Goal: Information Seeking & Learning: Find specific page/section

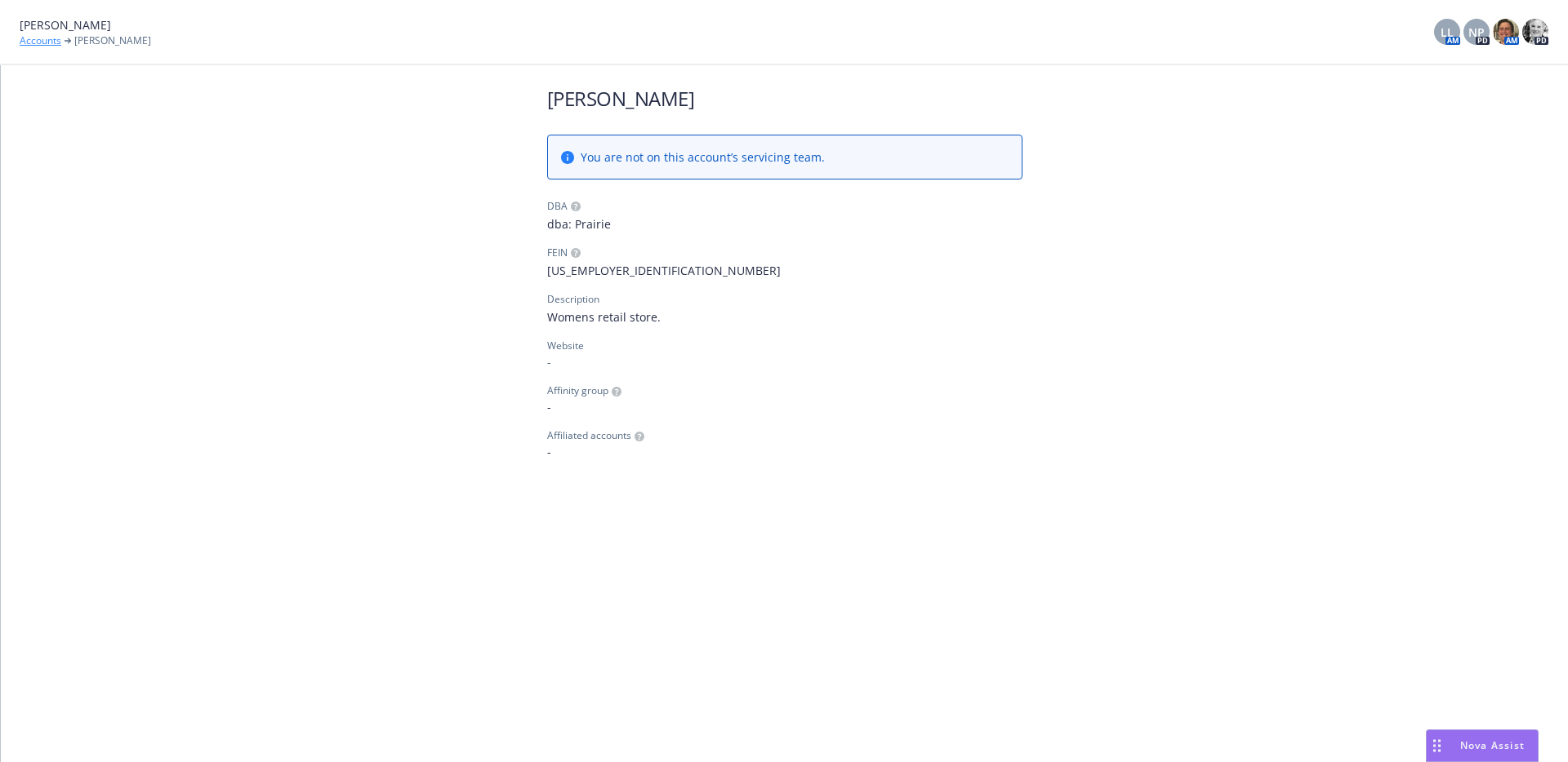
click at [53, 41] on link "Accounts" at bounding box center [40, 41] width 41 height 15
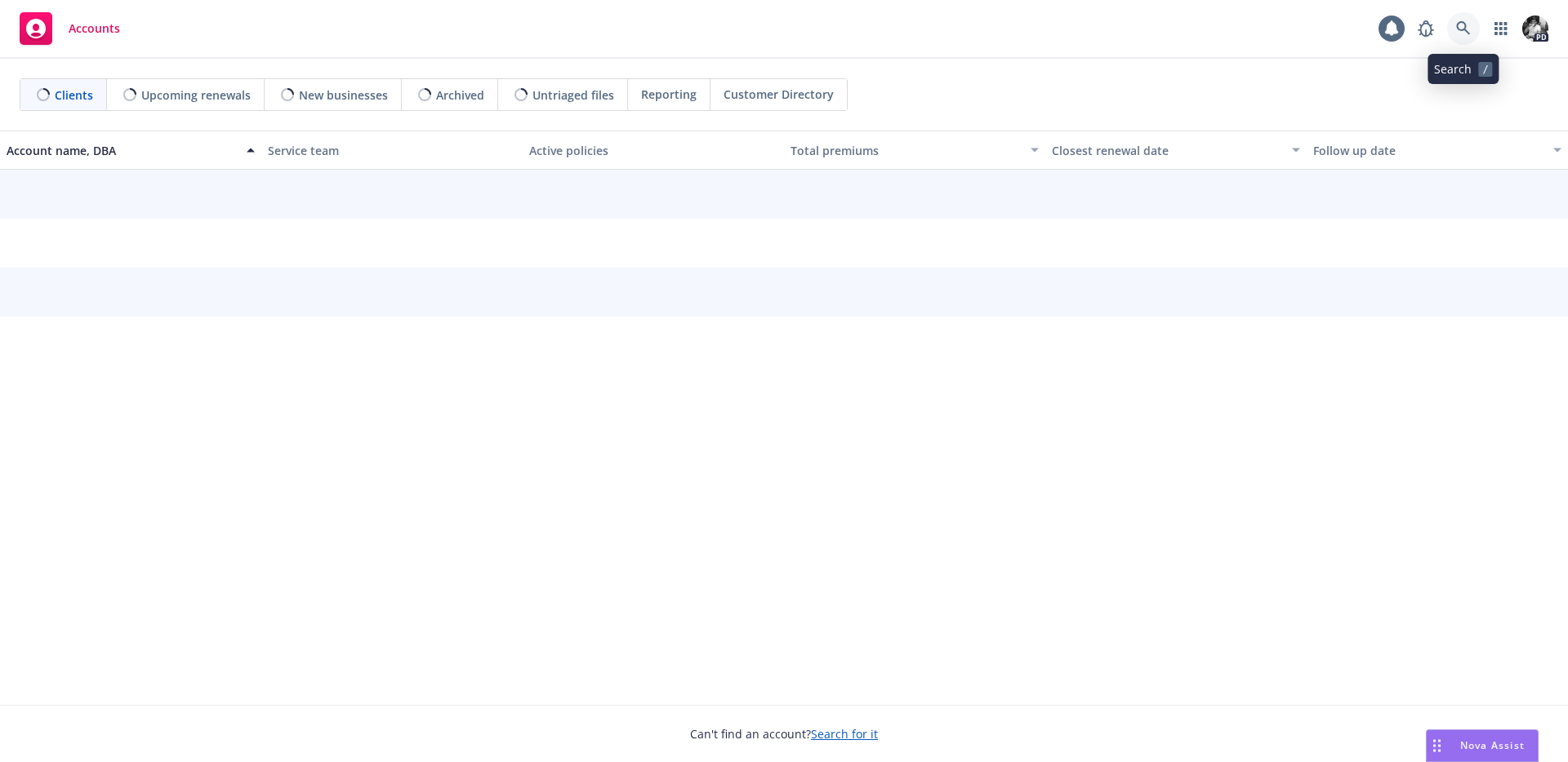
click at [1469, 34] on icon at bounding box center [1463, 28] width 15 height 15
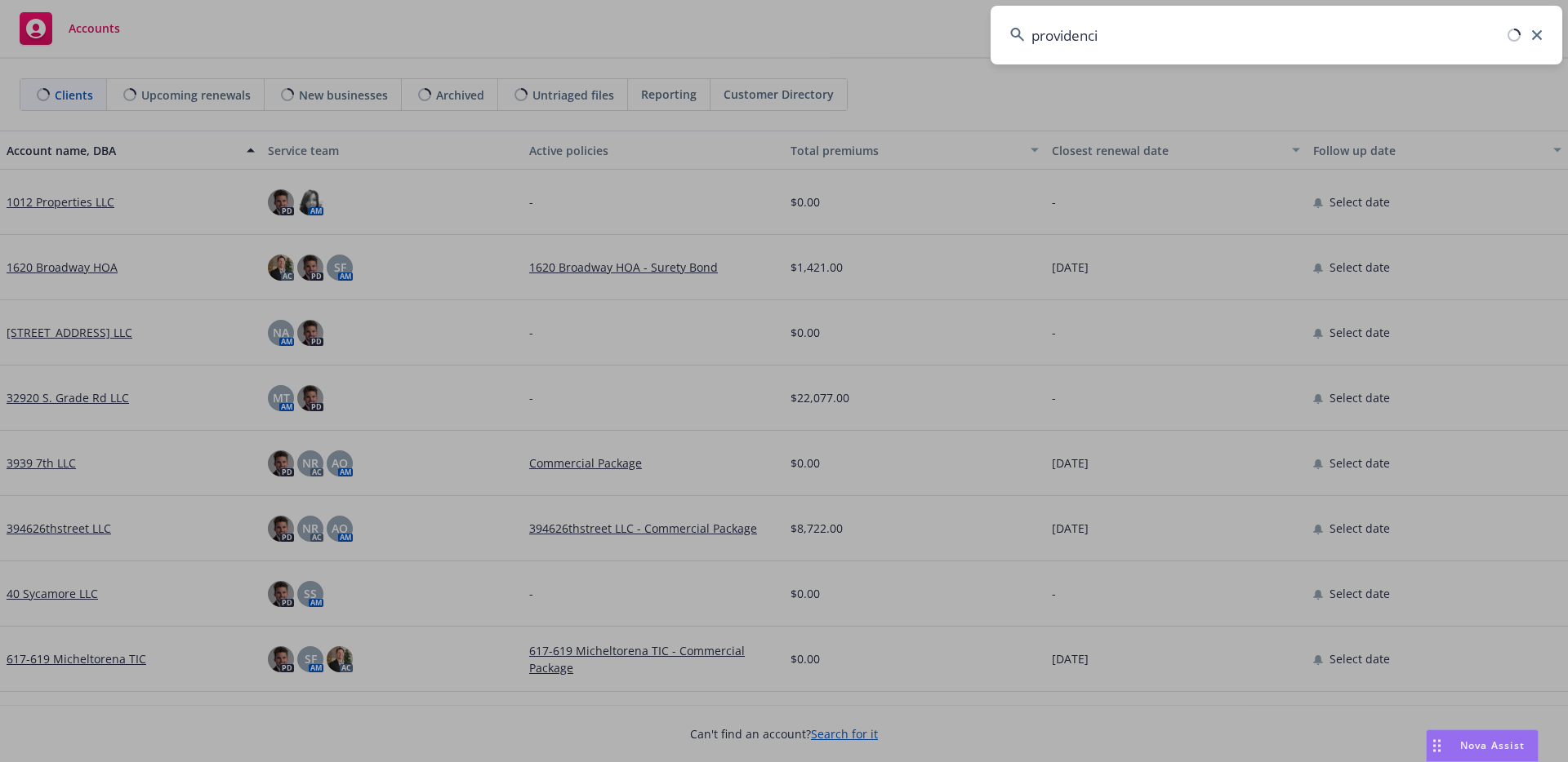
type input "providencia"
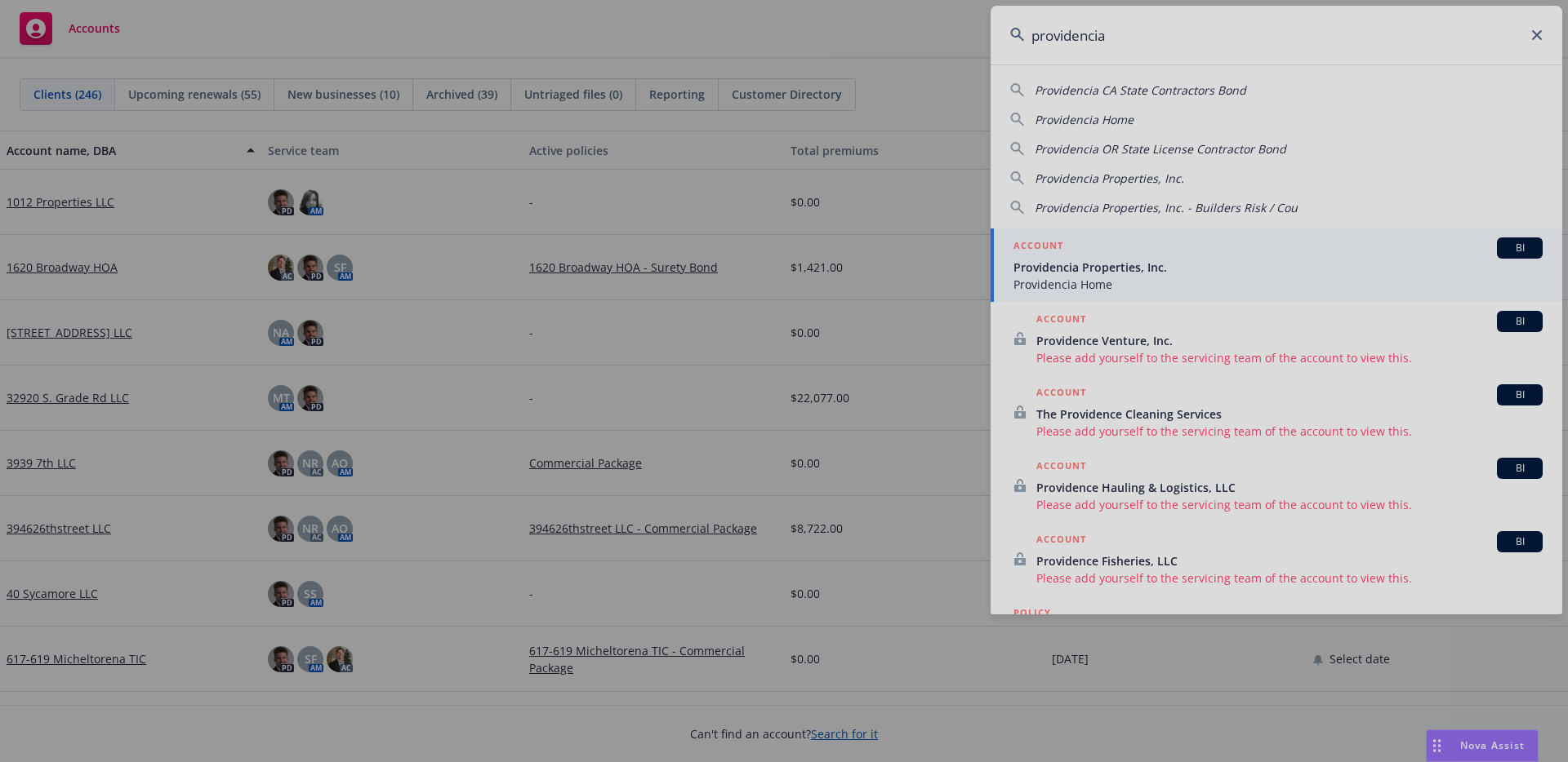
click at [1105, 270] on div at bounding box center [784, 381] width 1568 height 762
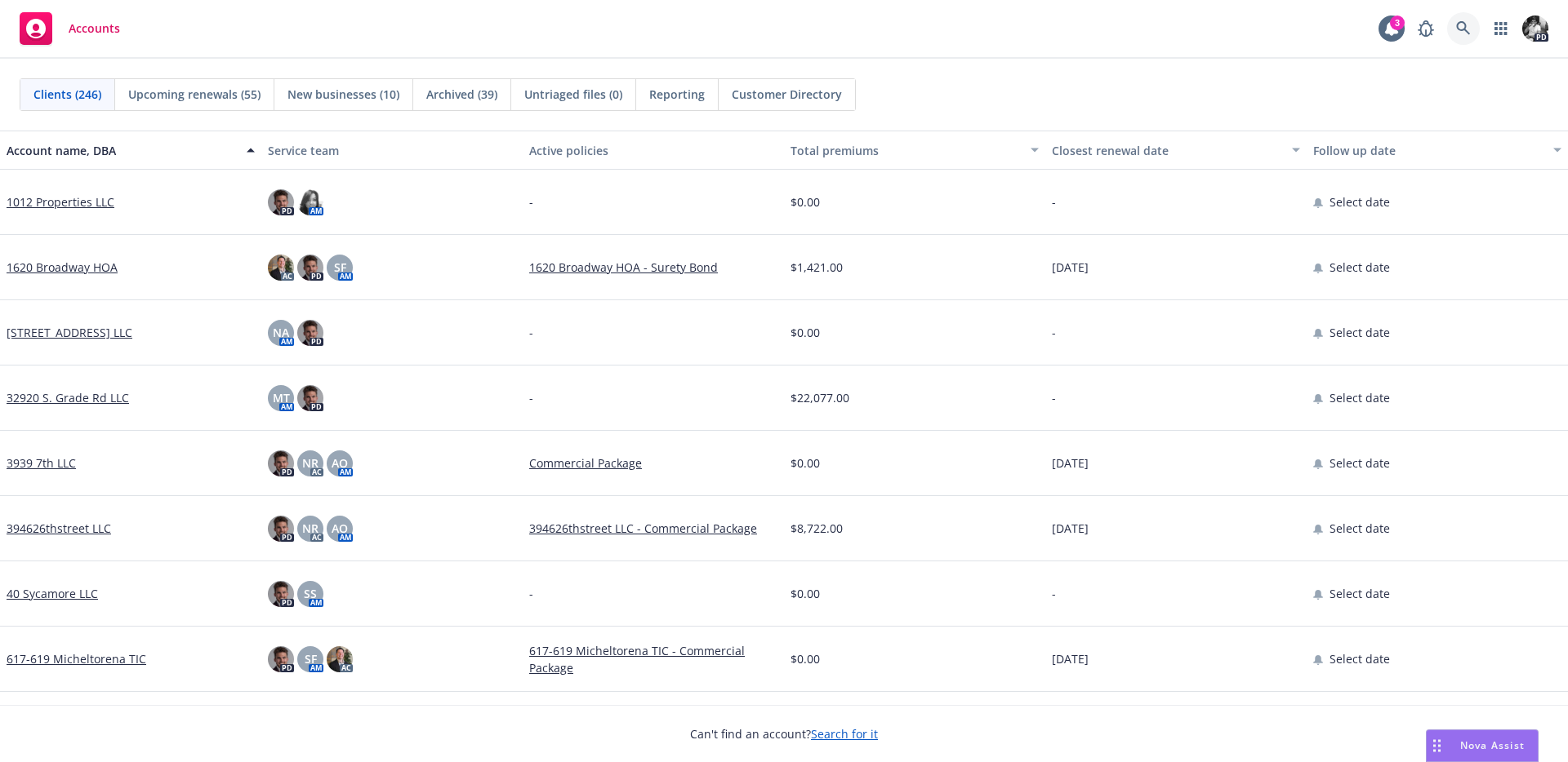
click at [1457, 22] on icon at bounding box center [1463, 28] width 15 height 15
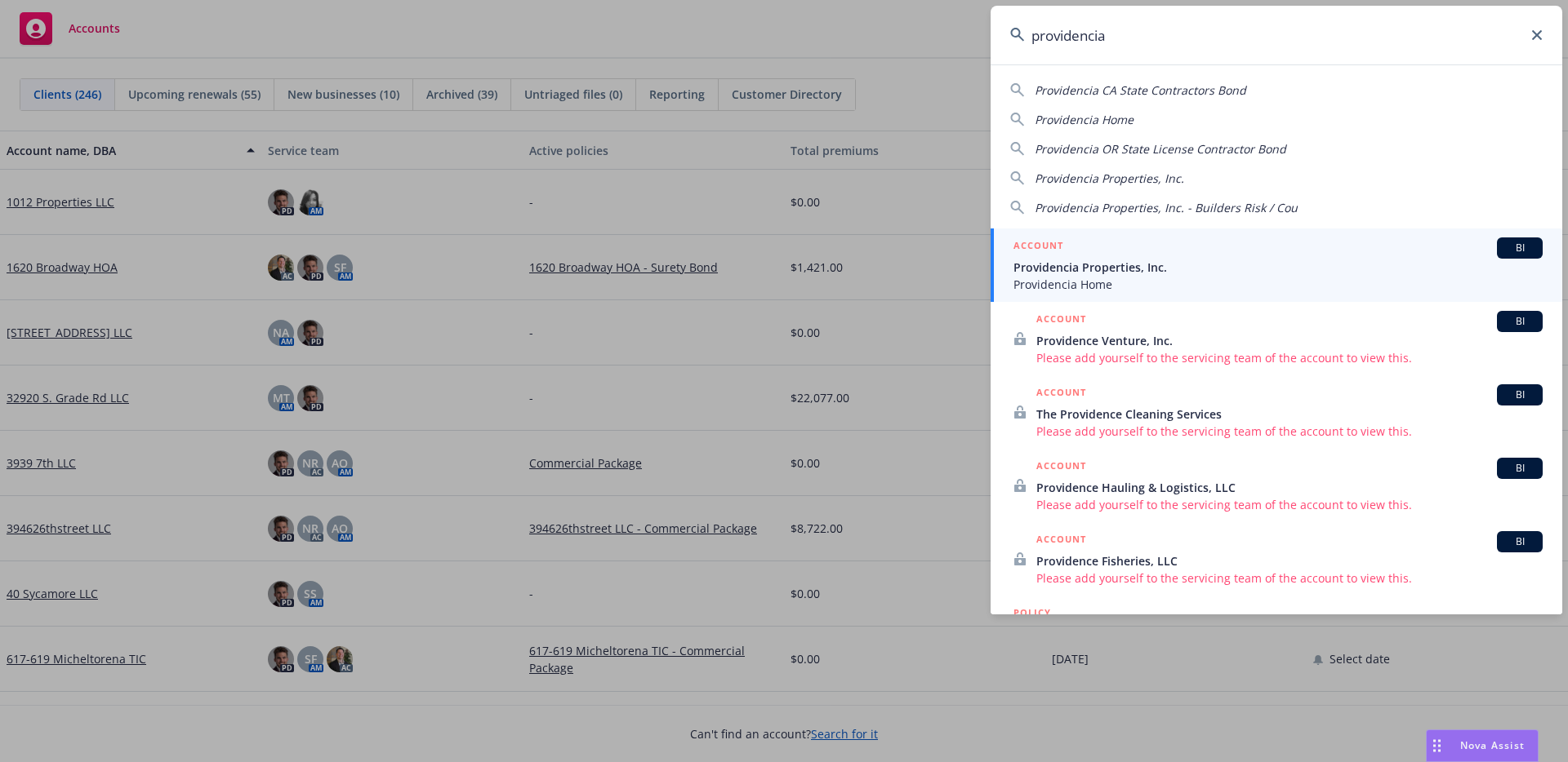
type input "providencia"
click at [1078, 259] on span "Providencia Properties, Inc." at bounding box center [1278, 267] width 529 height 17
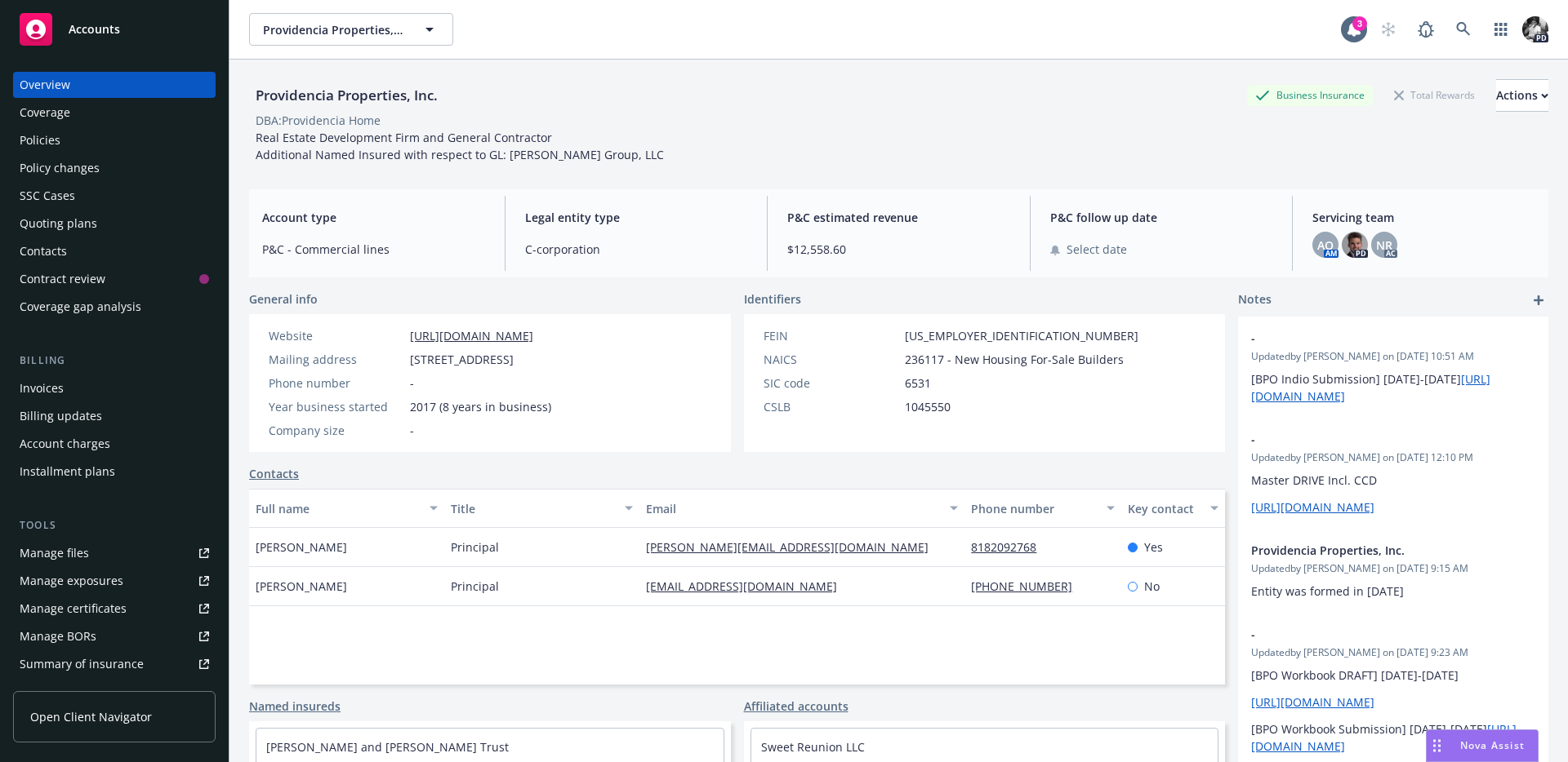
click at [108, 147] on div "Policies" at bounding box center [114, 141] width 189 height 26
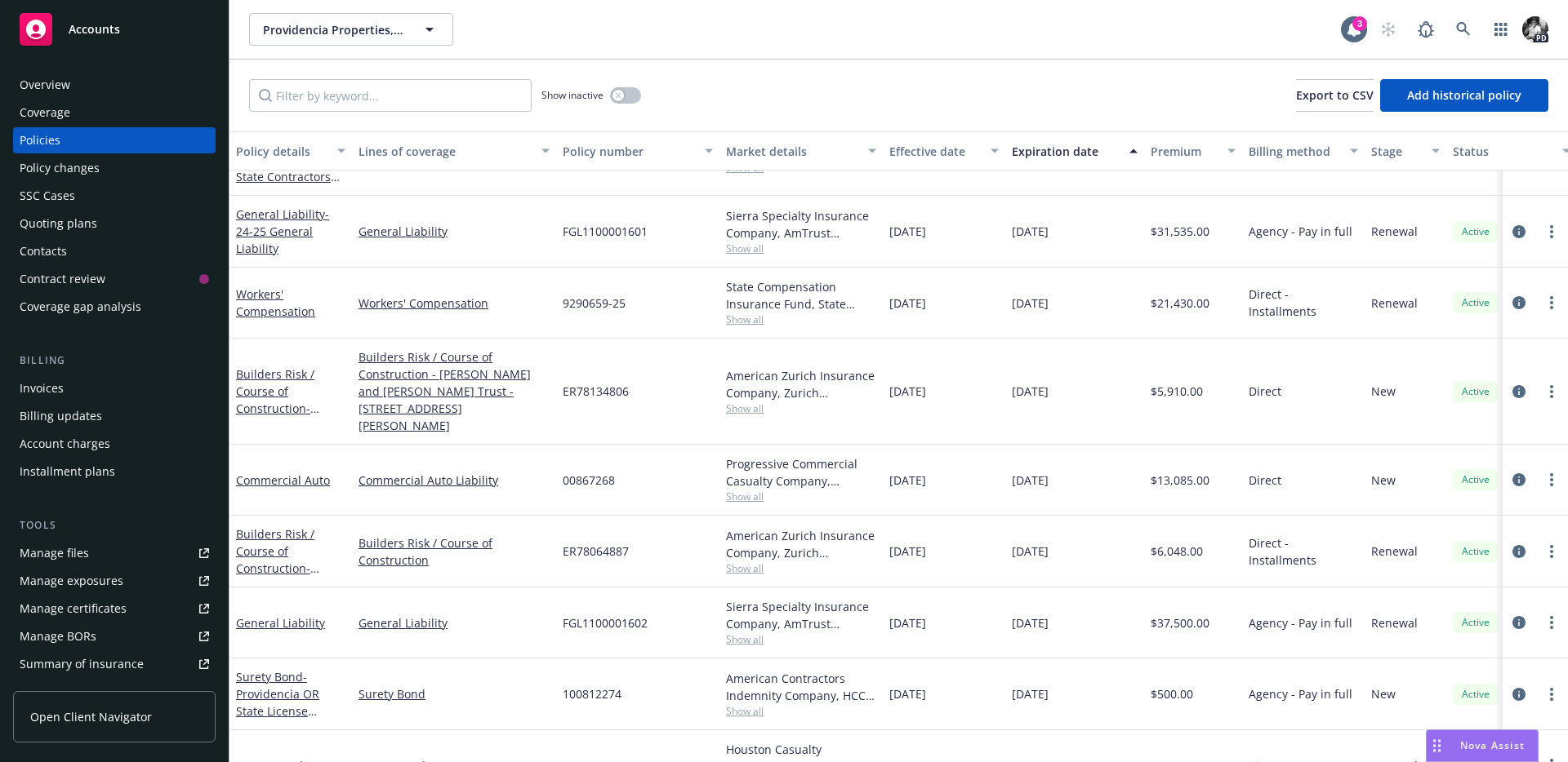
scroll to position [51, 0]
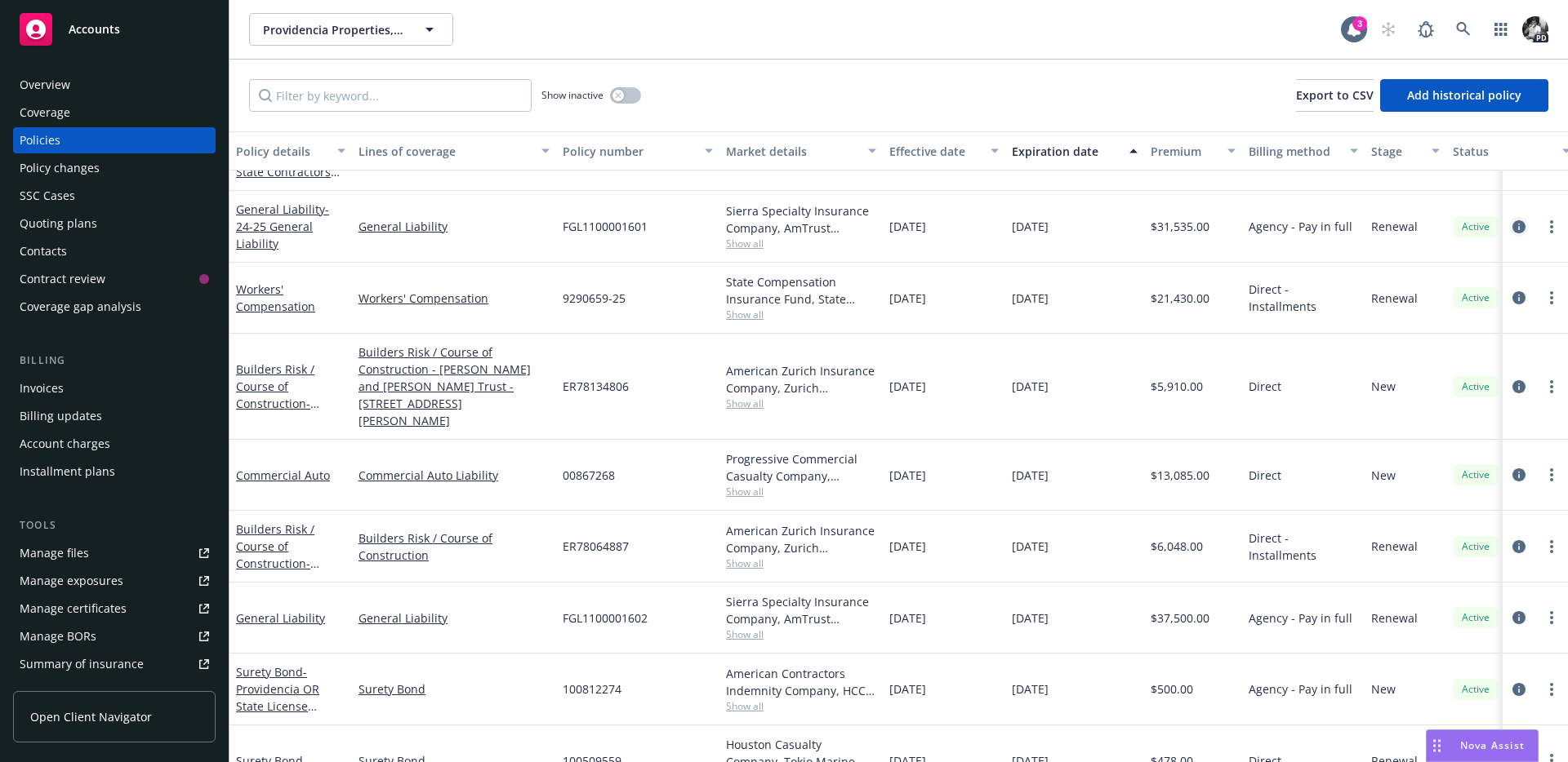
click at [1516, 229] on icon "circleInformation" at bounding box center [1519, 226] width 13 height 13
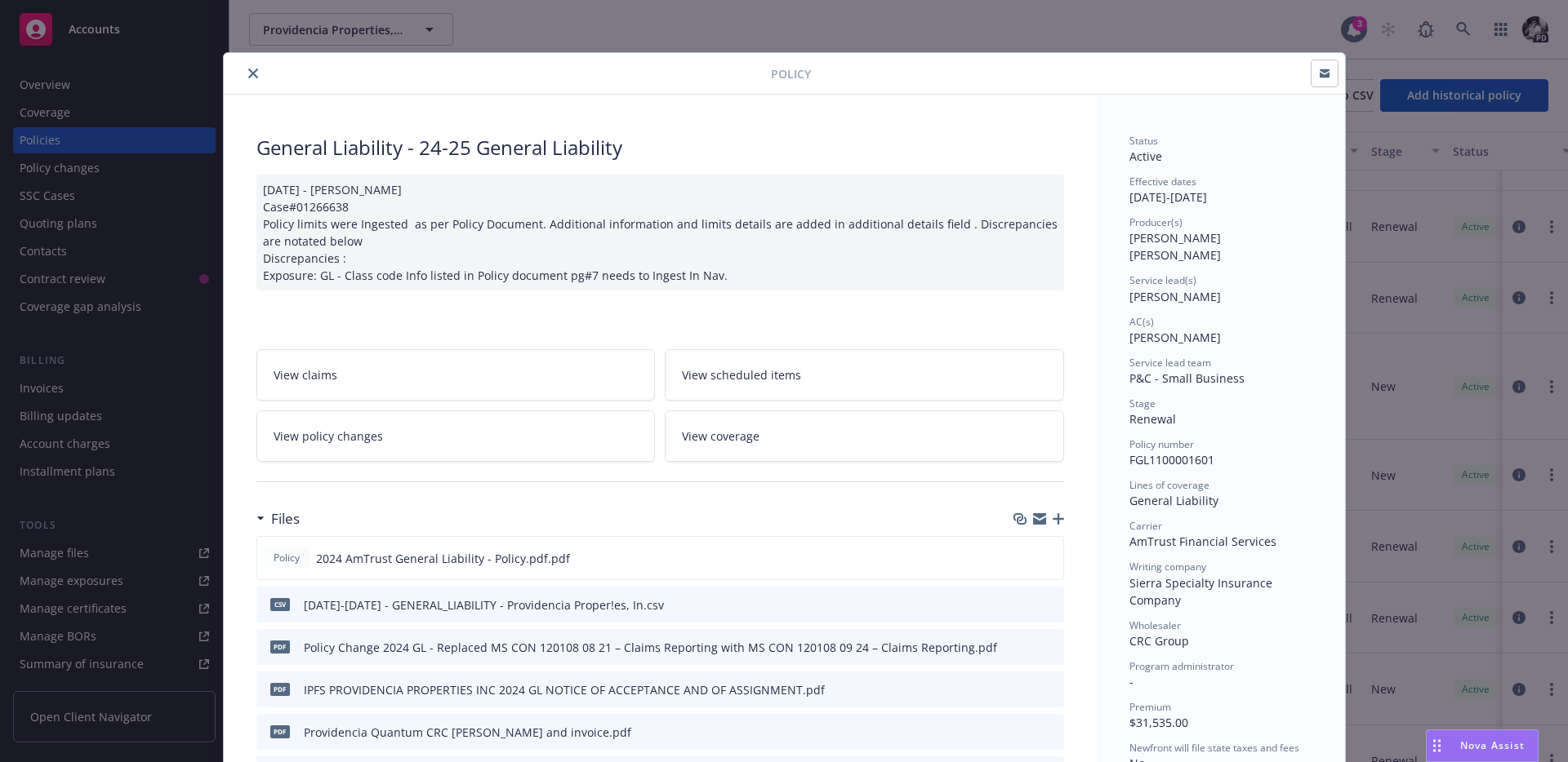
click at [1363, 491] on div "Policy General Liability - 24-25 General Liability [DATE] - [PERSON_NAME] Case#…" at bounding box center [784, 381] width 1568 height 762
click at [251, 79] on button "close" at bounding box center [253, 73] width 19 height 19
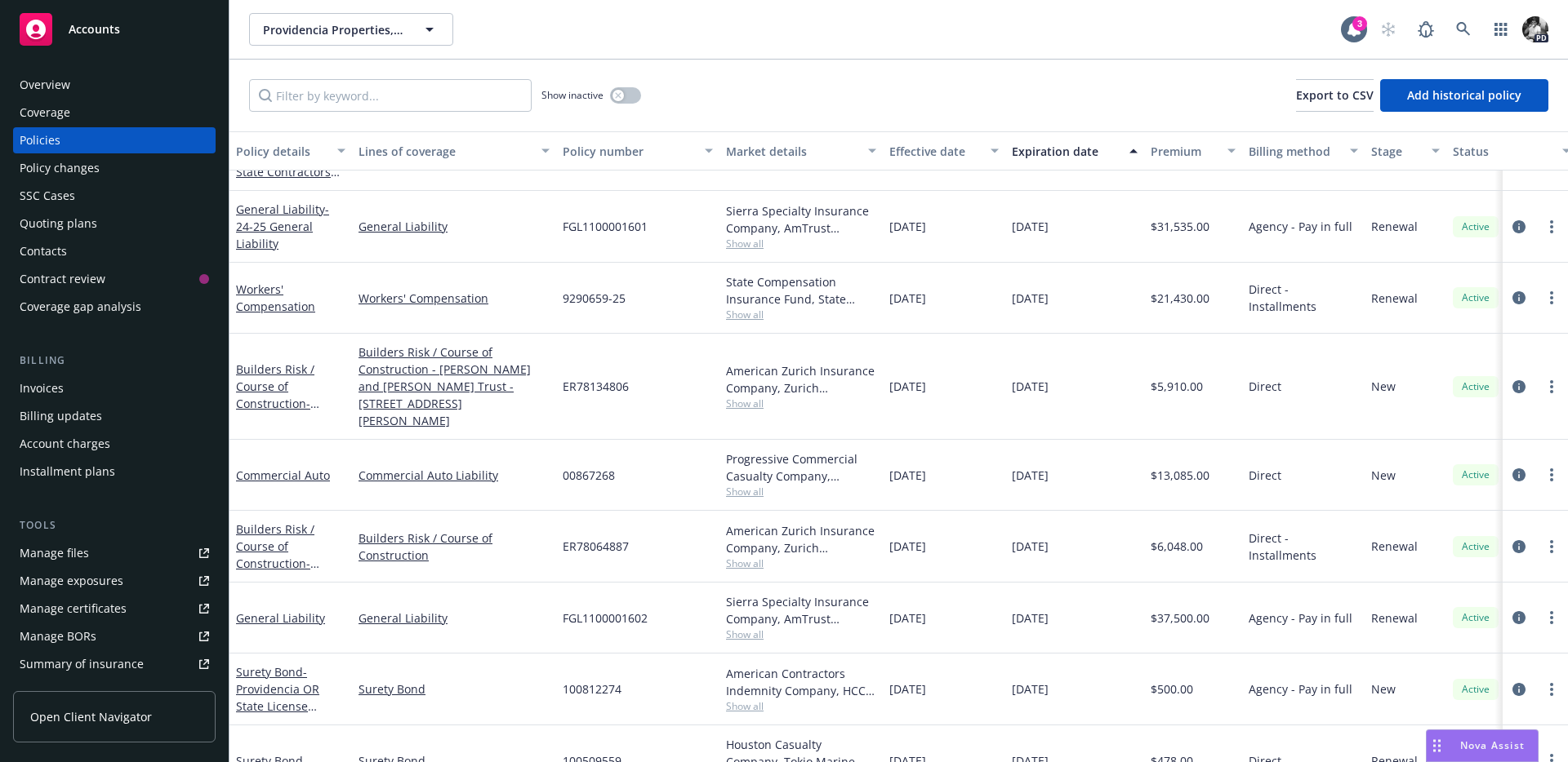
click at [139, 93] on div "Overview" at bounding box center [114, 85] width 189 height 26
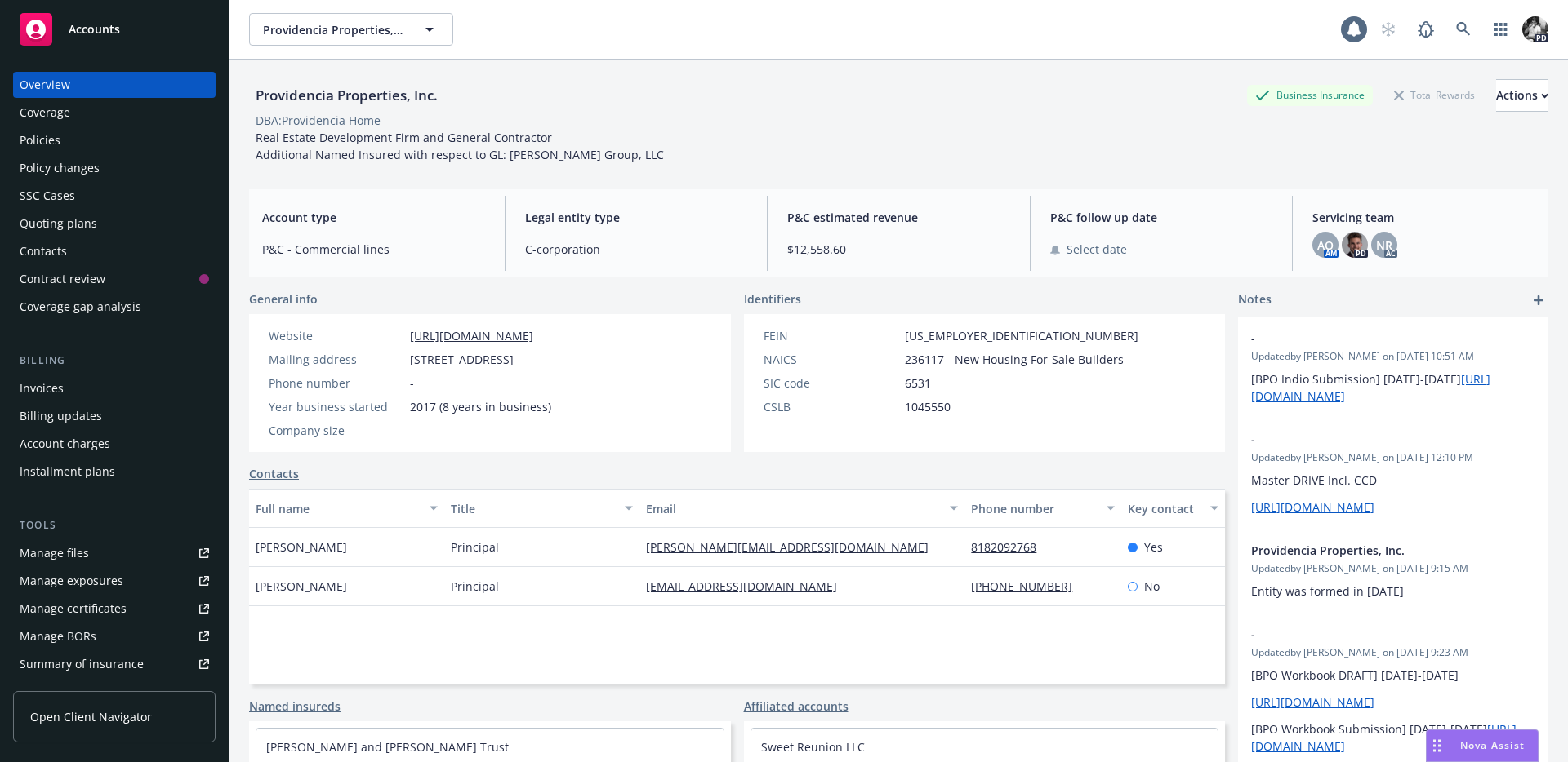
click at [139, 139] on div "Policies" at bounding box center [114, 141] width 189 height 26
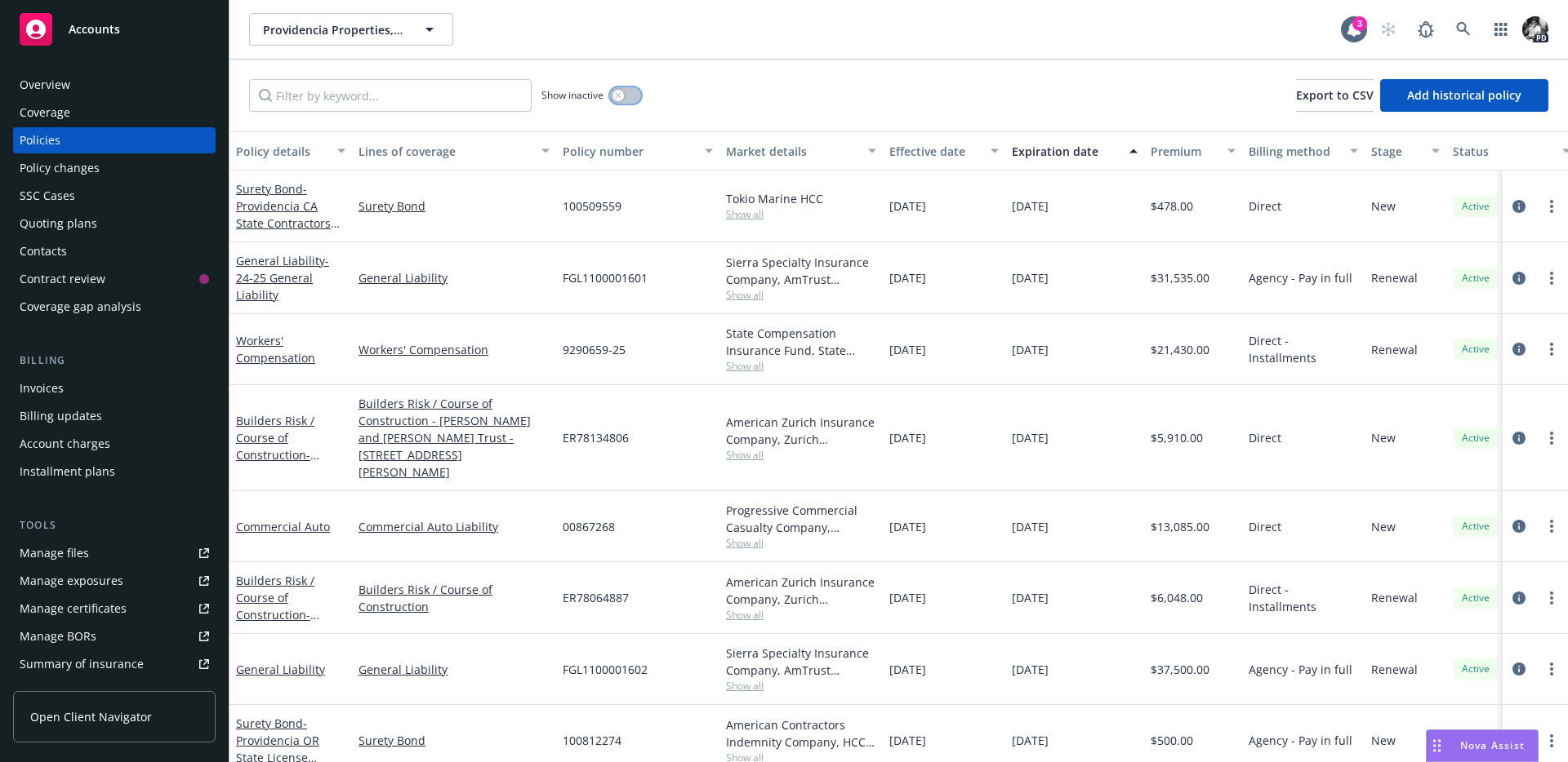
click at [622, 94] on div "button" at bounding box center [618, 95] width 11 height 11
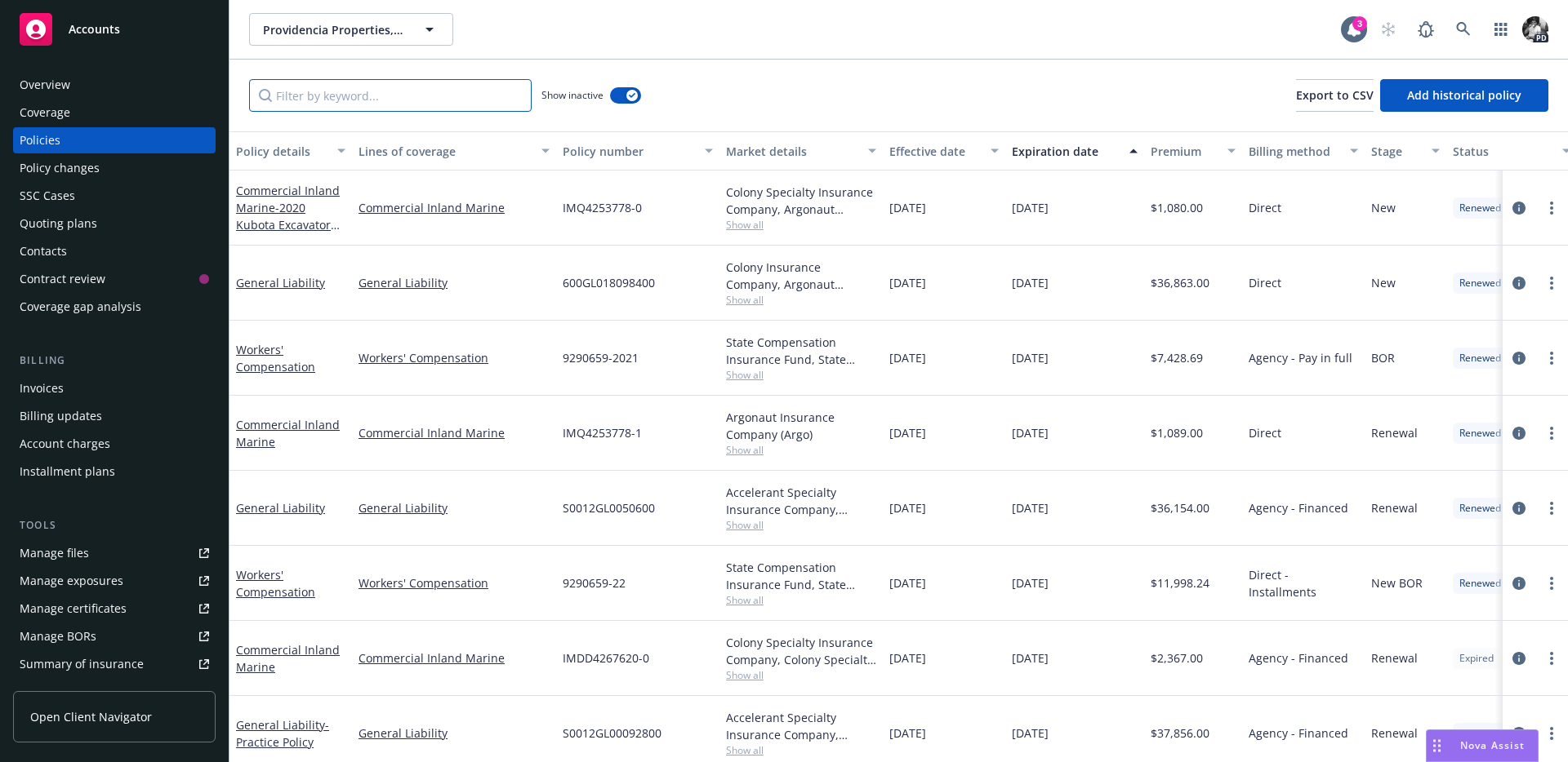
click at [427, 100] on input "Filter by keyword..." at bounding box center [390, 95] width 283 height 33
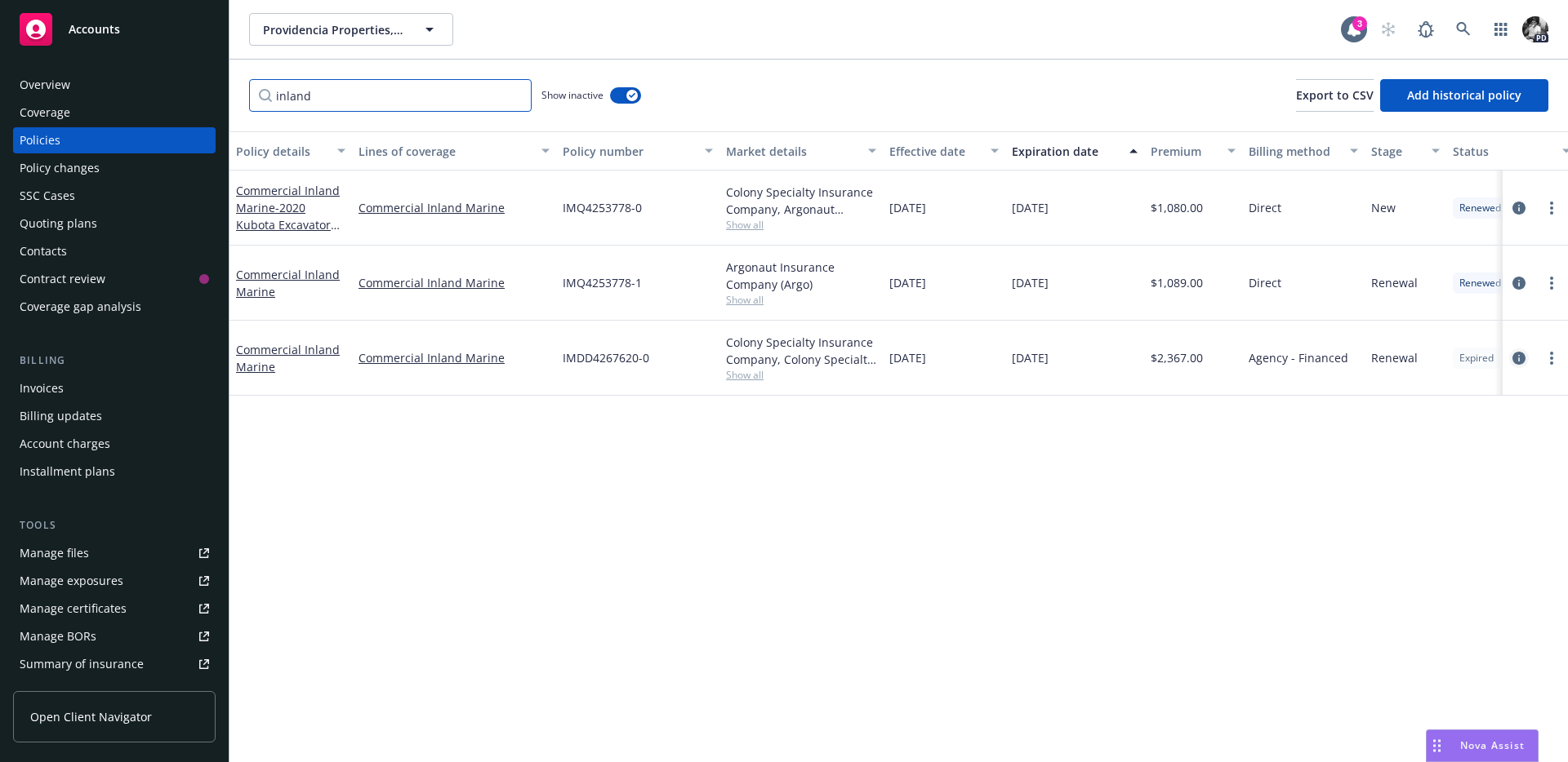
type input "inland"
click at [1518, 351] on icon "circleInformation" at bounding box center [1519, 358] width 13 height 13
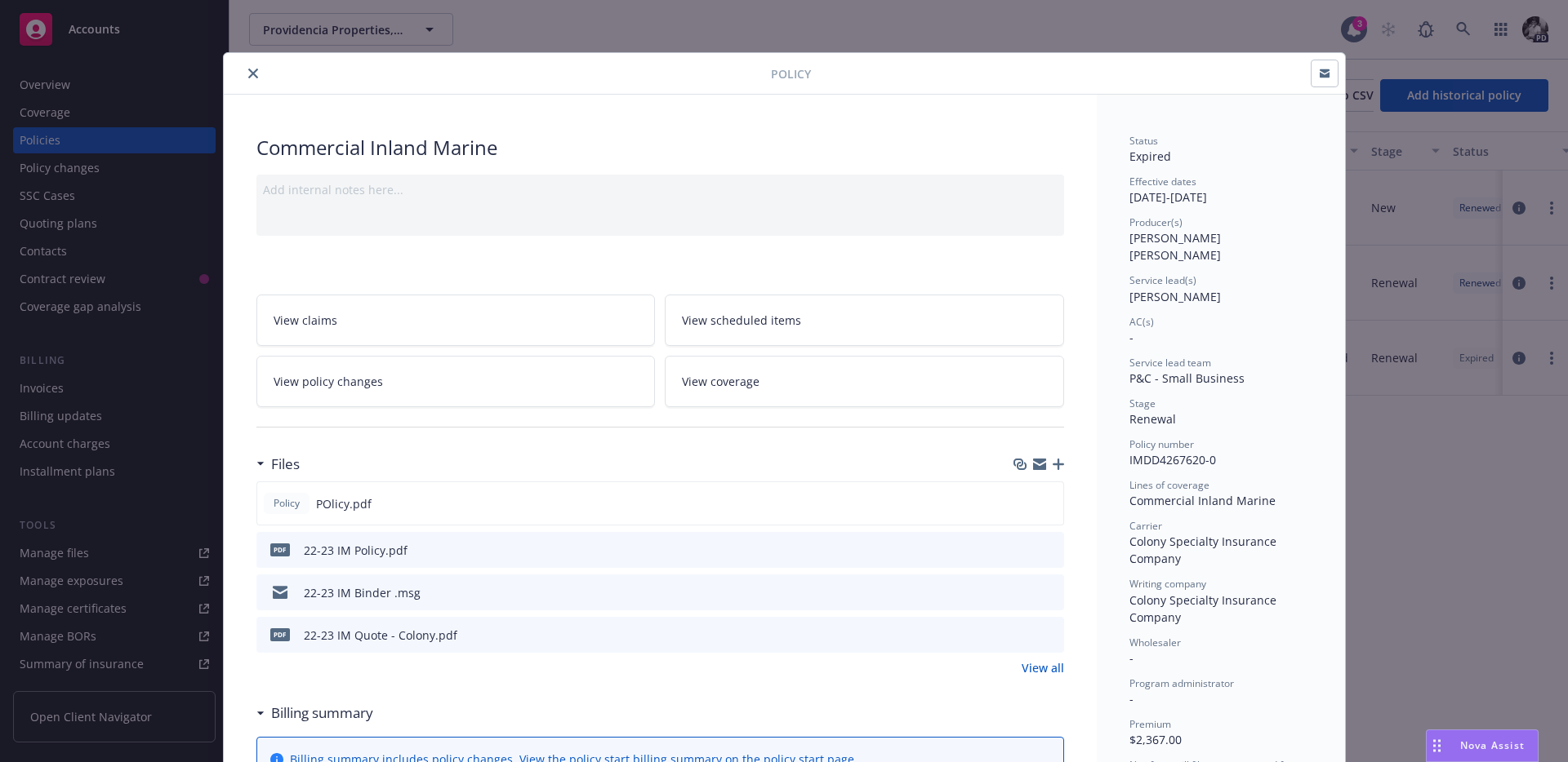
click at [256, 72] on icon "close" at bounding box center [253, 73] width 10 height 10
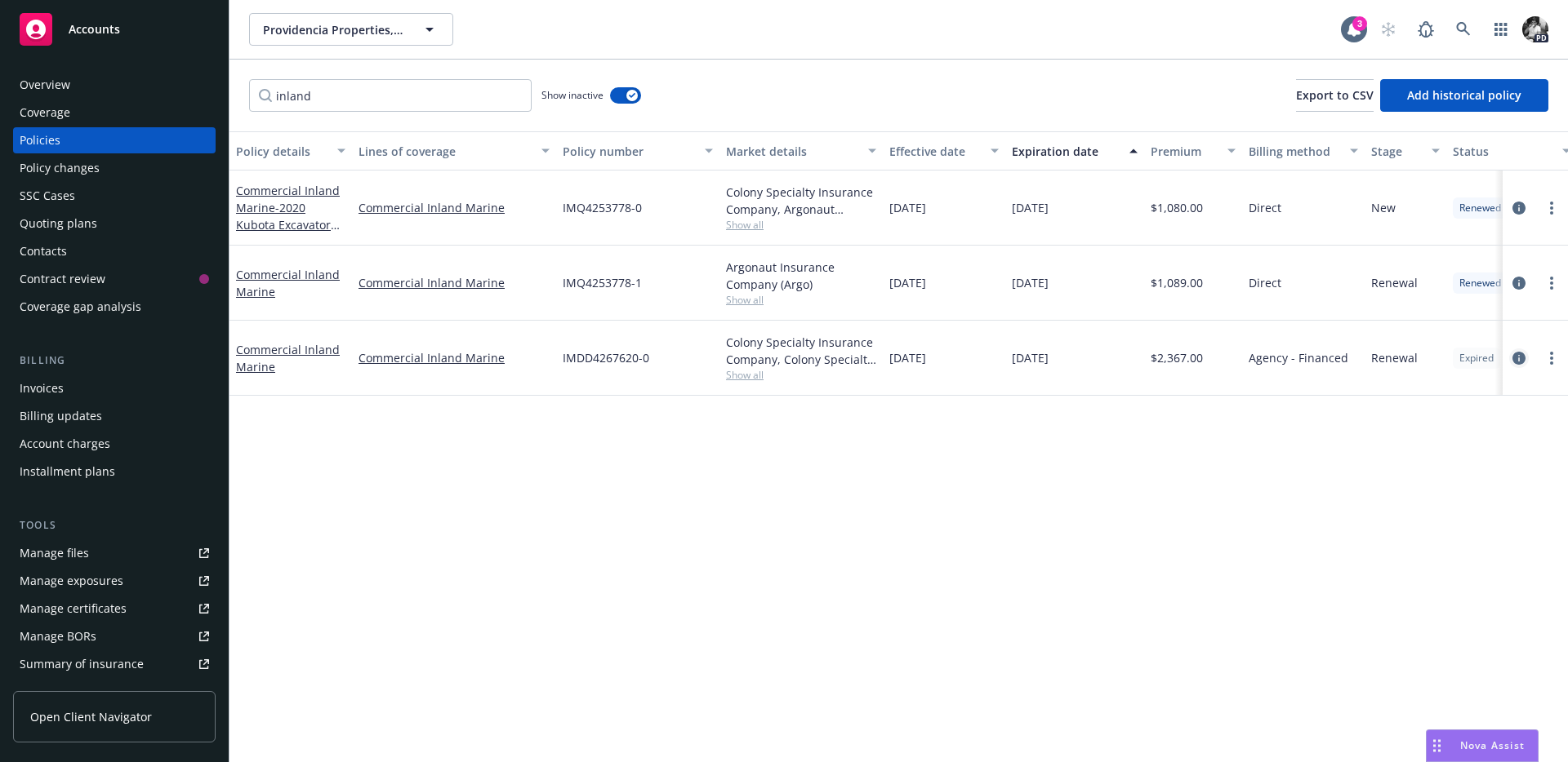
click at [1518, 351] on icon "circleInformation" at bounding box center [1519, 358] width 13 height 13
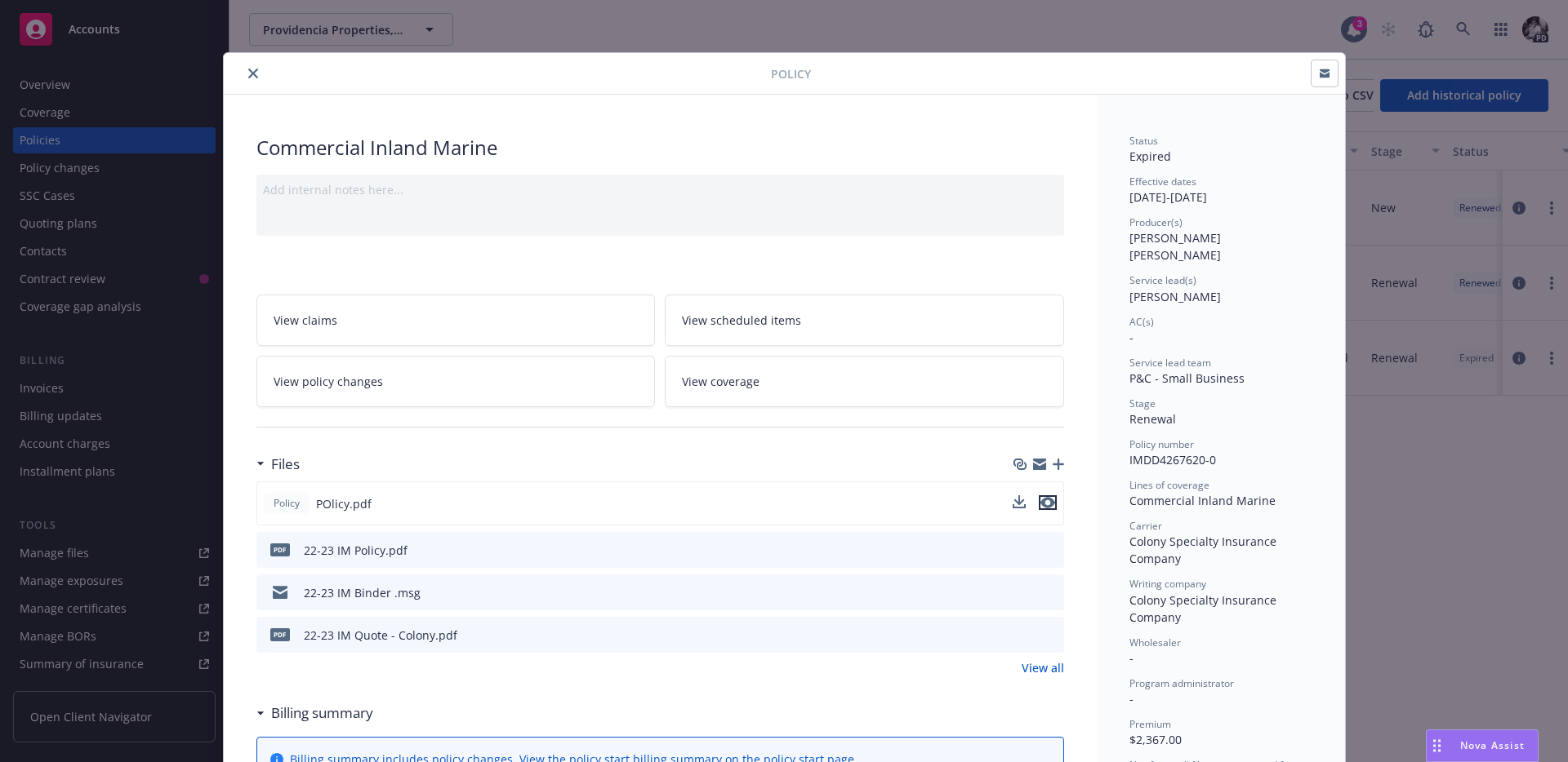
click at [1044, 504] on icon "preview file" at bounding box center [1047, 502] width 15 height 11
click at [258, 64] on button "close" at bounding box center [253, 73] width 19 height 19
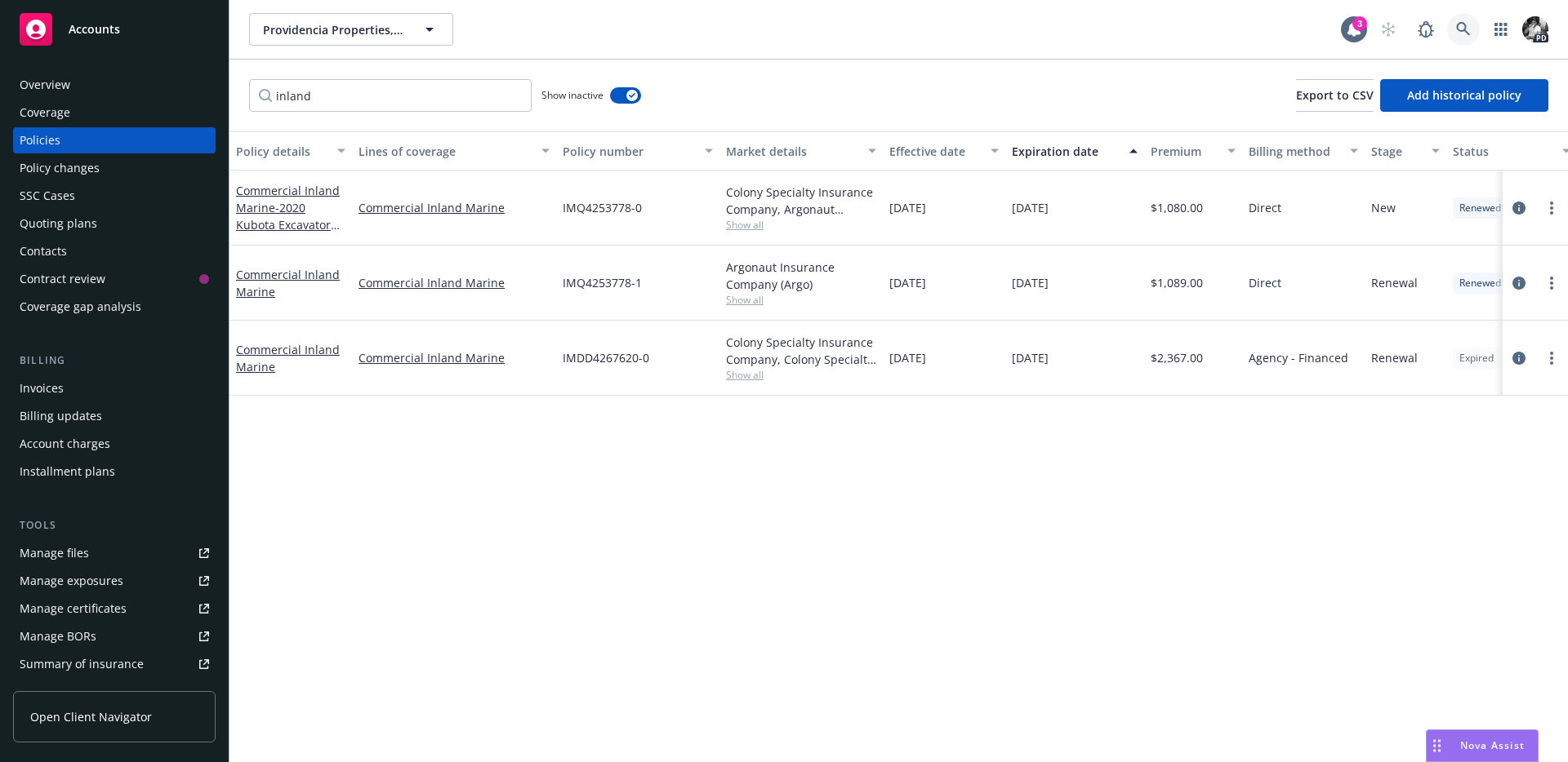
click at [1451, 23] on link at bounding box center [1463, 29] width 33 height 33
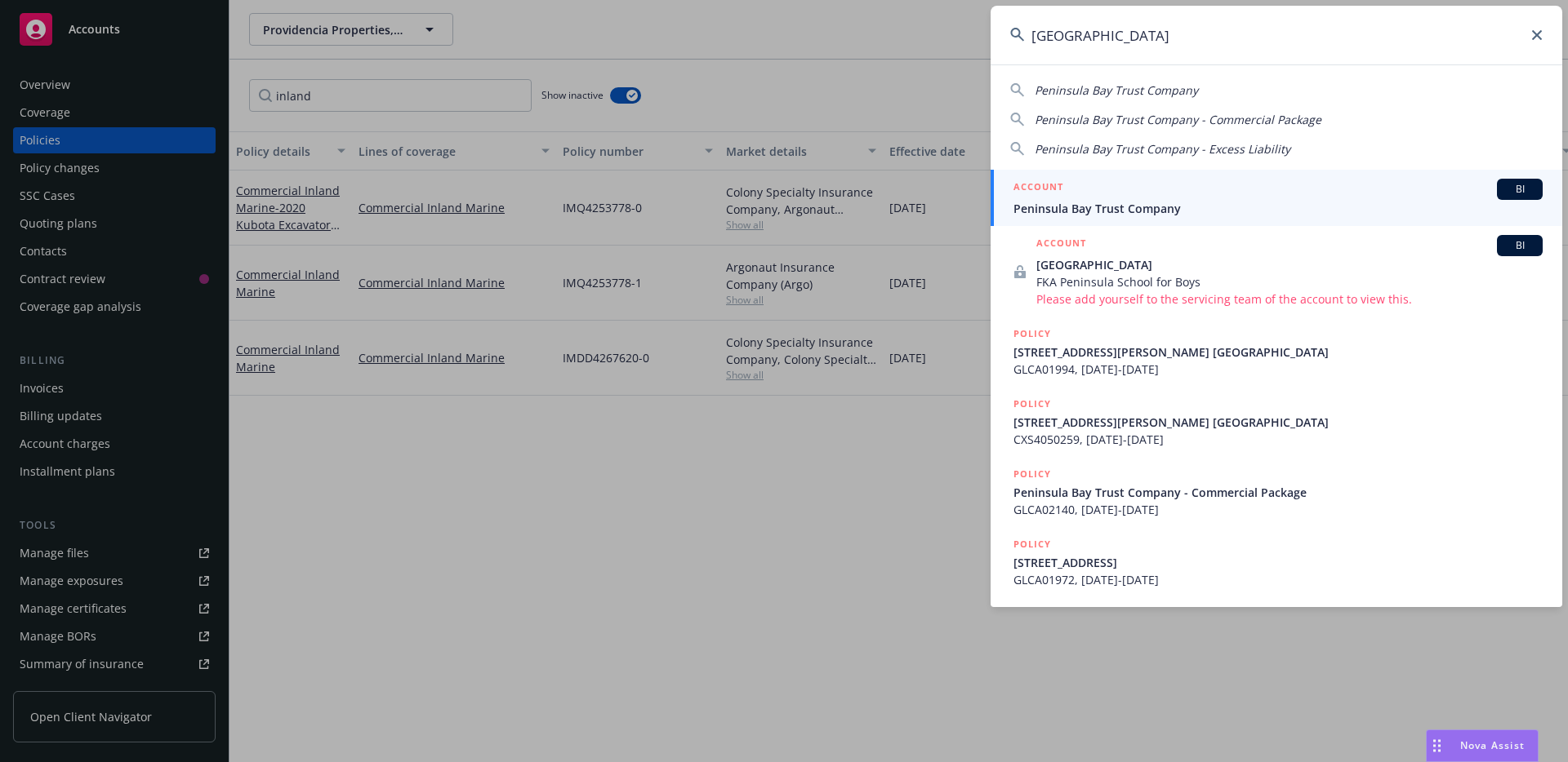
type input "[GEOGRAPHIC_DATA]"
click at [1123, 192] on div "ACCOUNT BI" at bounding box center [1278, 189] width 529 height 21
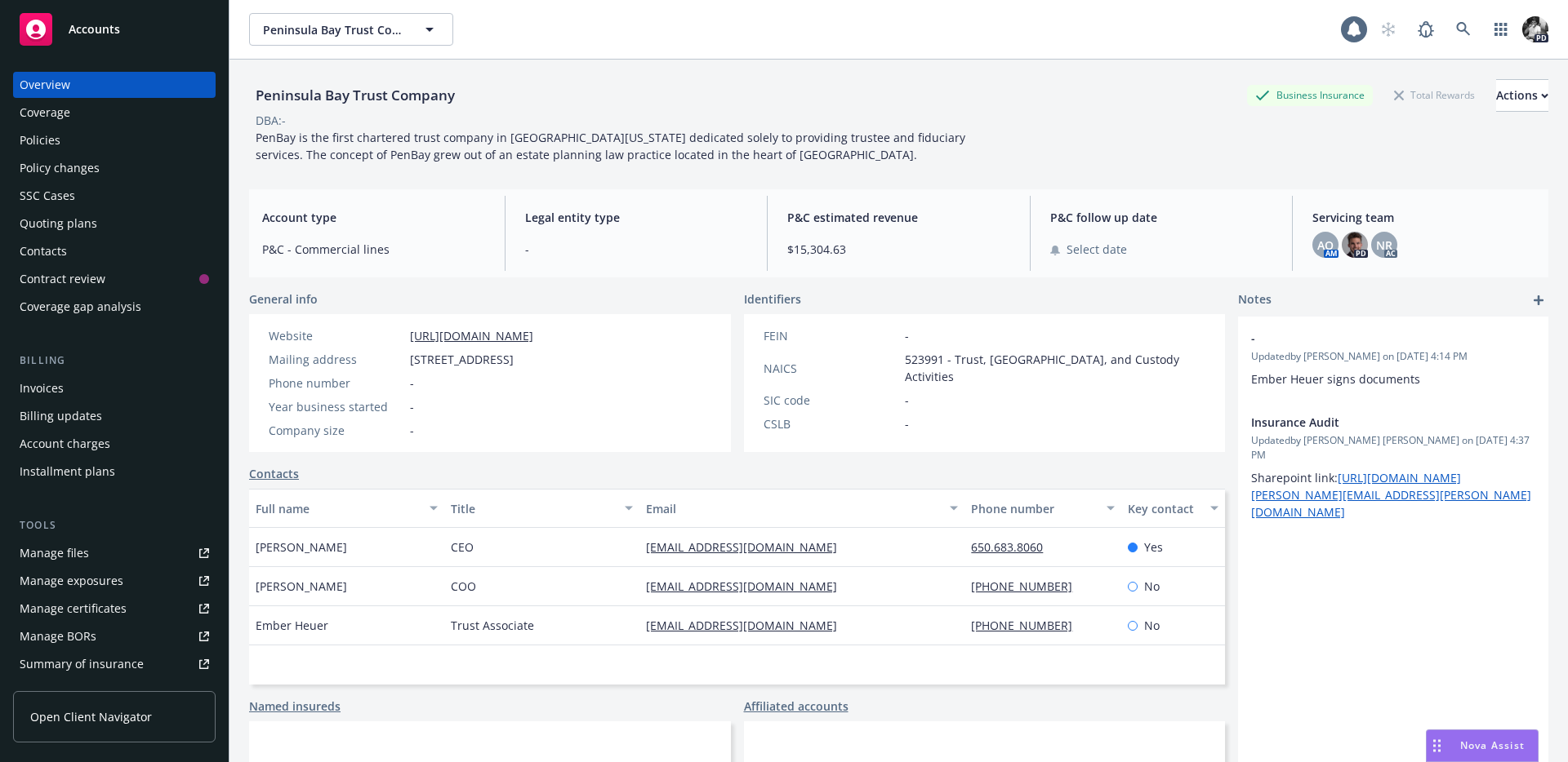
click at [116, 148] on div "Policies" at bounding box center [114, 141] width 189 height 26
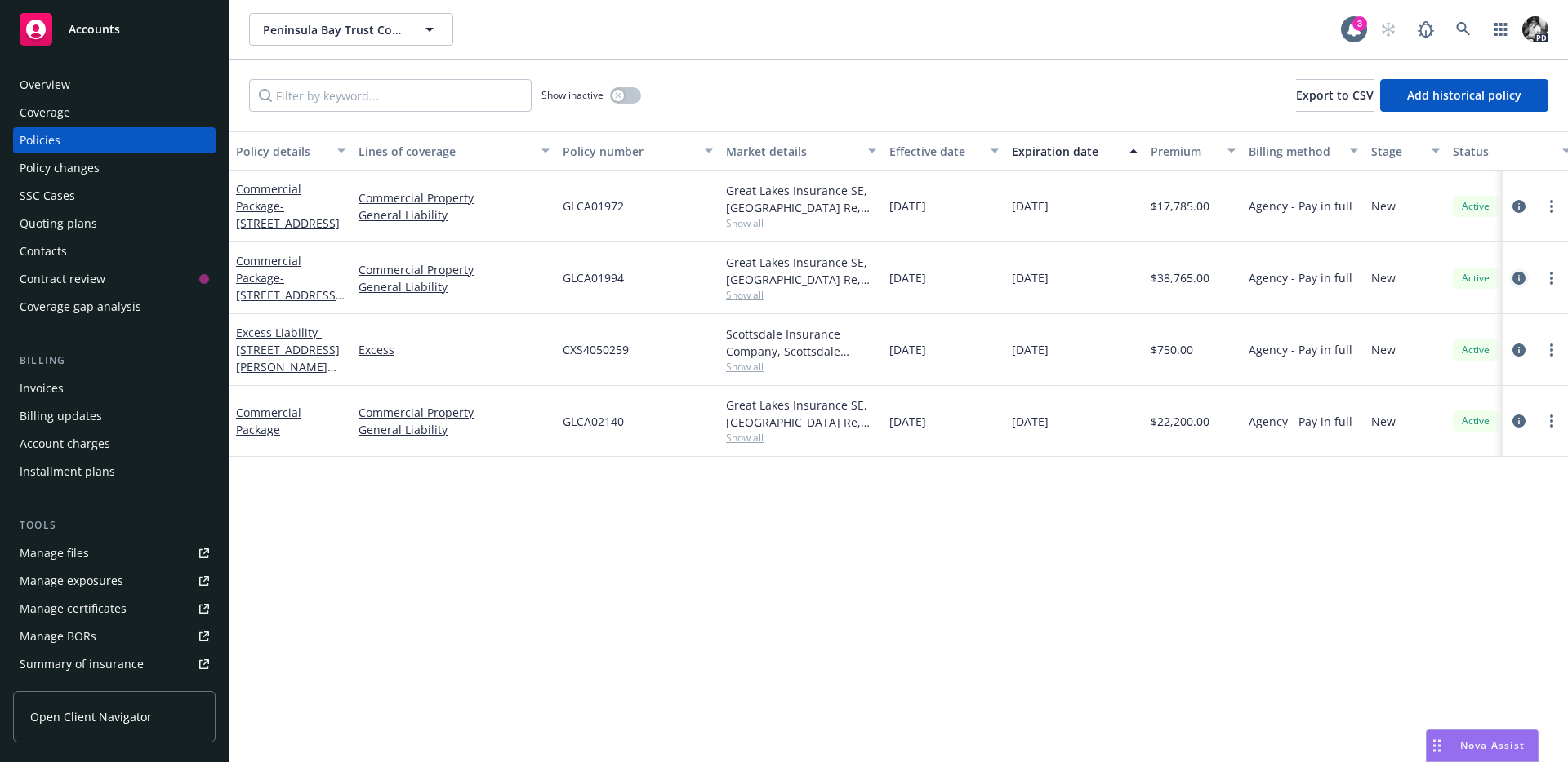
click at [1526, 279] on link "circleInformation" at bounding box center [1519, 278] width 19 height 19
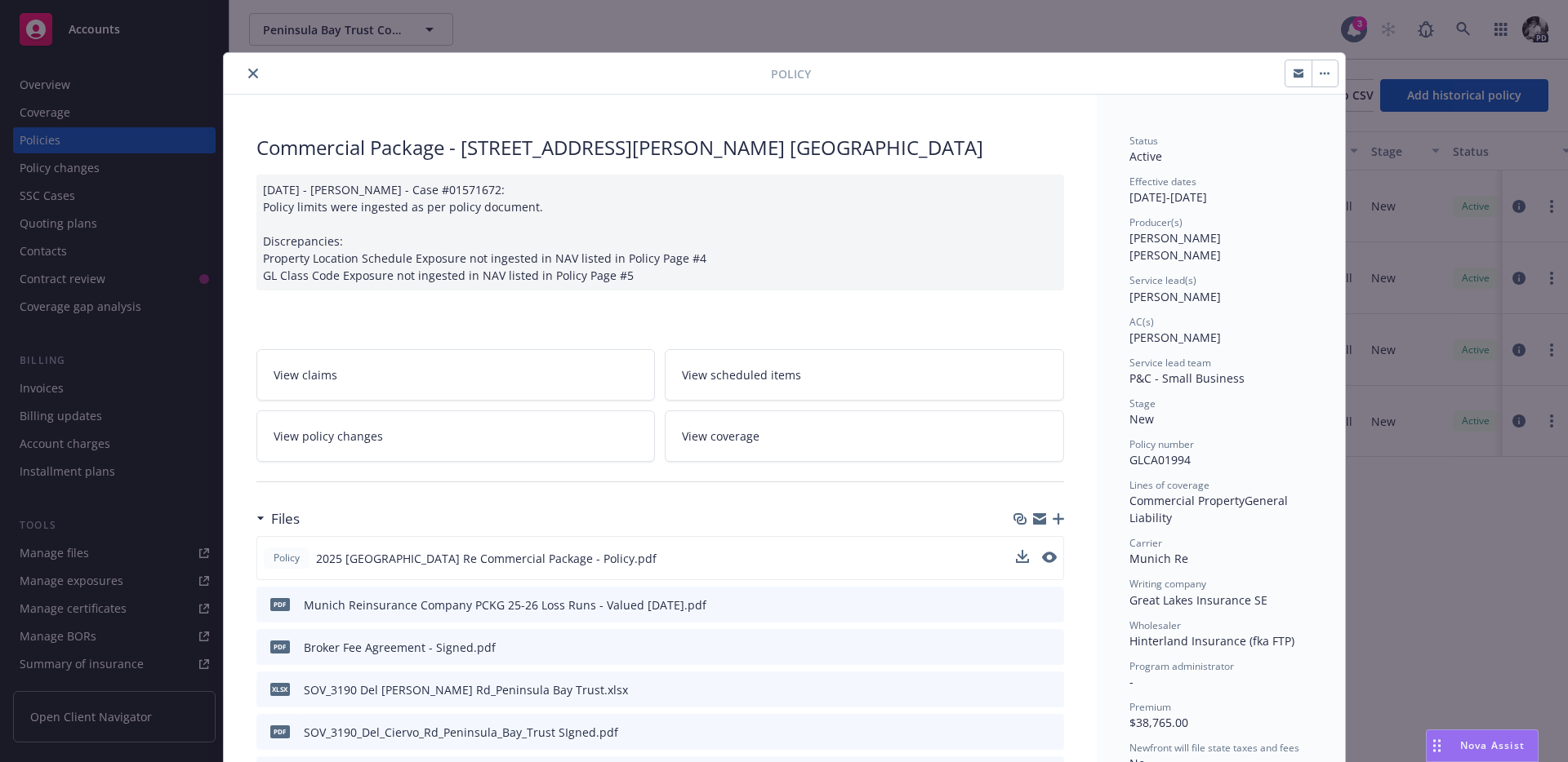
click at [1049, 563] on button at bounding box center [1049, 558] width 15 height 17
click at [1043, 553] on icon "preview file" at bounding box center [1047, 557] width 15 height 11
